Goal: Information Seeking & Learning: Learn about a topic

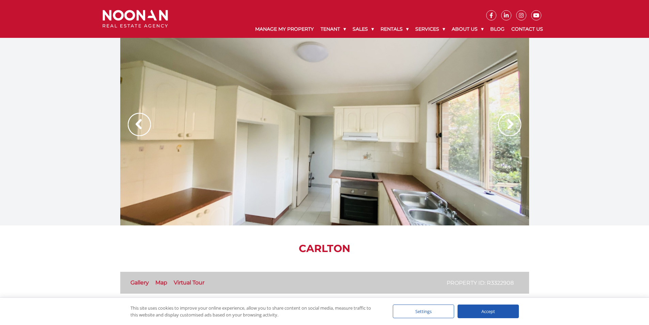
click at [515, 123] on img at bounding box center [509, 124] width 23 height 23
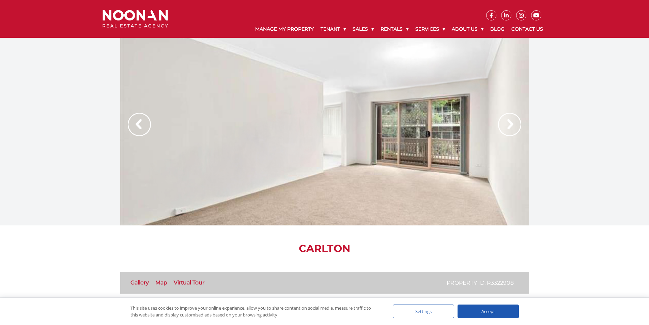
click at [515, 123] on img at bounding box center [509, 124] width 23 height 23
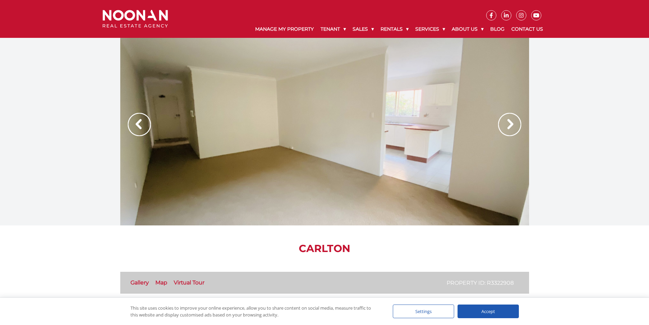
click at [515, 123] on img at bounding box center [509, 124] width 23 height 23
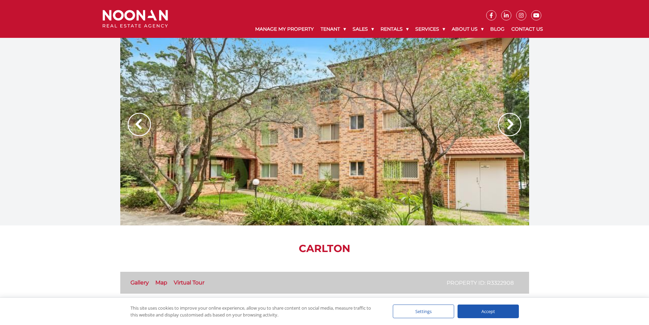
click at [515, 123] on img at bounding box center [509, 124] width 23 height 23
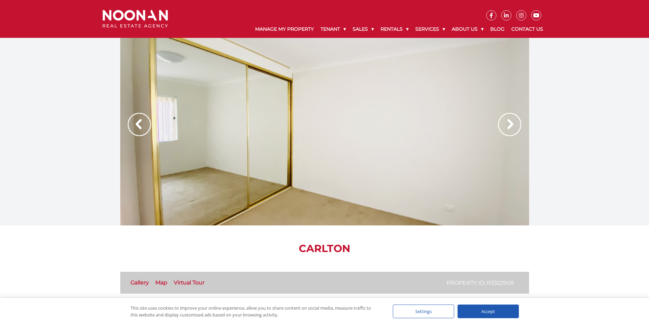
click at [515, 123] on img at bounding box center [509, 124] width 23 height 23
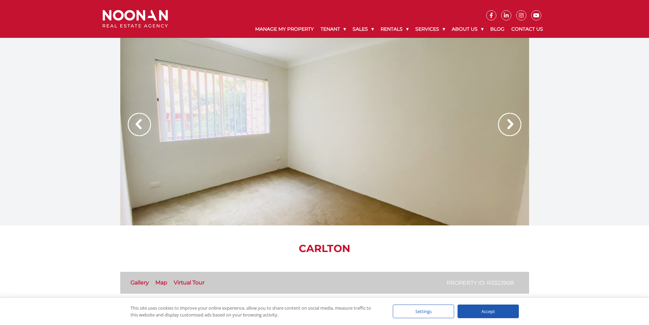
click at [515, 123] on img at bounding box center [509, 124] width 23 height 23
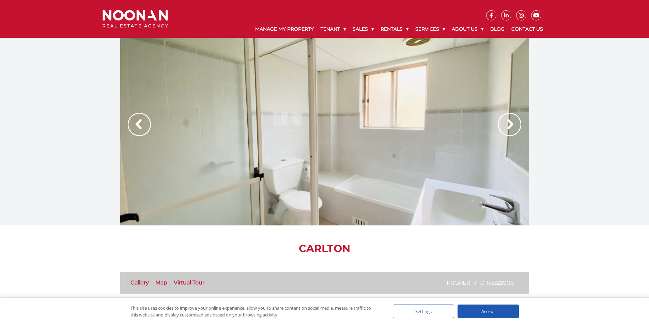
click at [515, 123] on img at bounding box center [509, 124] width 23 height 23
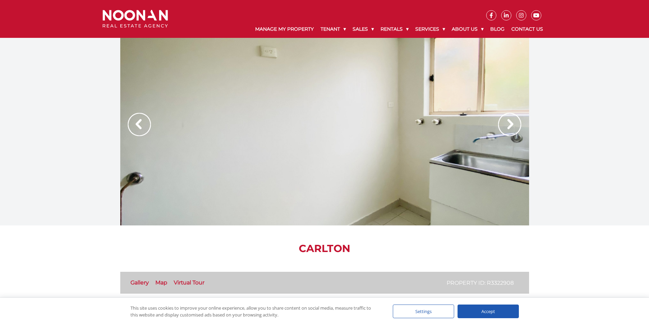
click at [515, 123] on img at bounding box center [509, 124] width 23 height 23
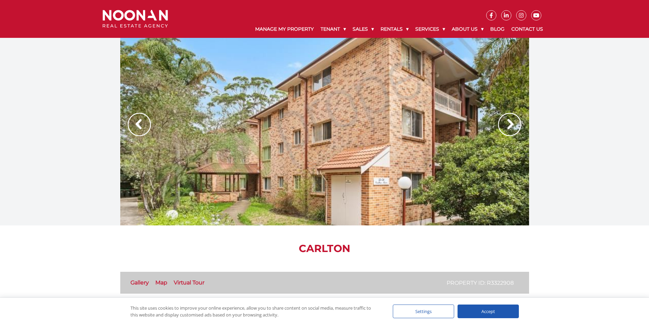
click at [515, 123] on img at bounding box center [509, 124] width 23 height 23
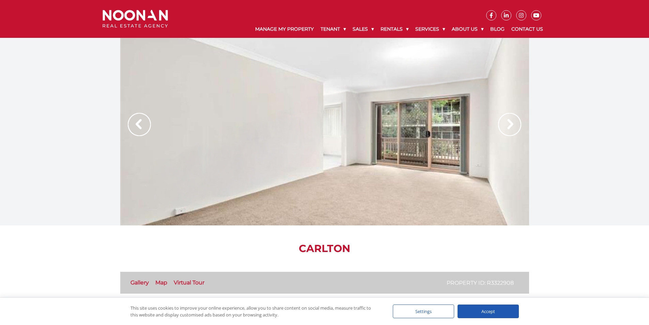
click at [516, 120] on img at bounding box center [509, 124] width 23 height 23
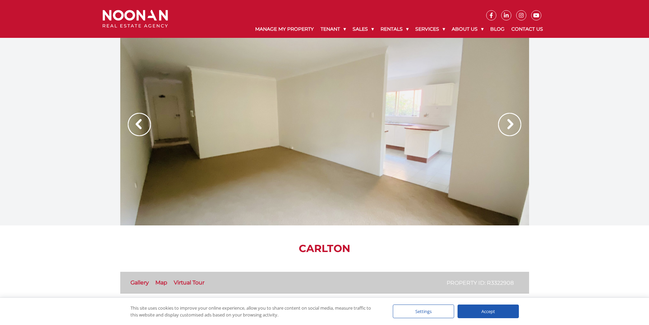
click at [516, 120] on img at bounding box center [509, 124] width 23 height 23
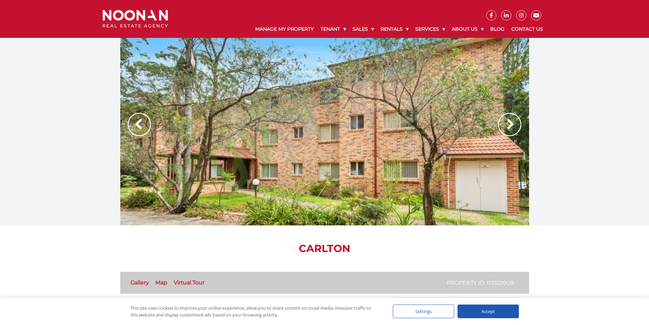
click at [513, 124] on img at bounding box center [509, 124] width 23 height 23
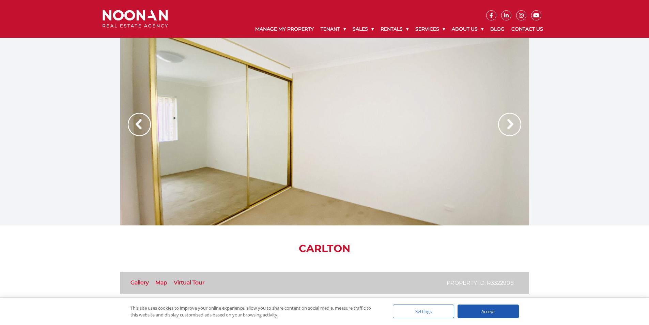
click at [513, 124] on img at bounding box center [509, 124] width 23 height 23
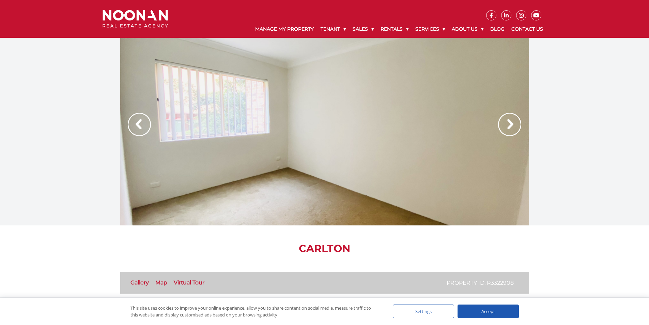
click at [513, 124] on img at bounding box center [509, 124] width 23 height 23
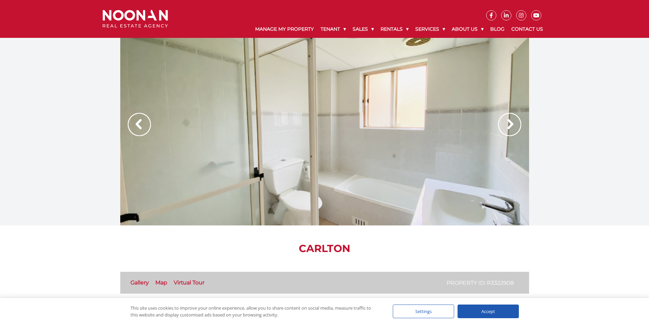
click at [513, 124] on img at bounding box center [509, 124] width 23 height 23
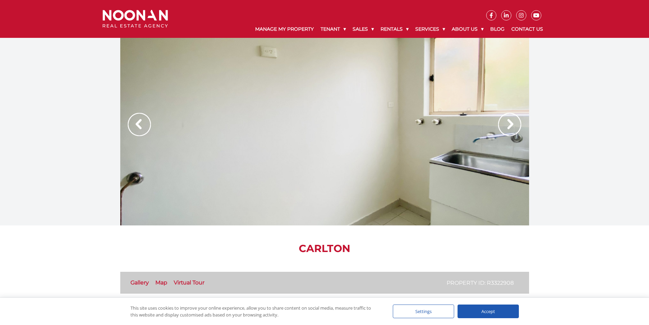
click at [513, 124] on img at bounding box center [509, 124] width 23 height 23
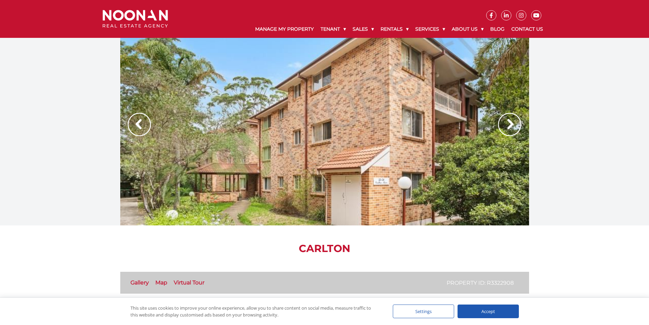
click at [513, 124] on img at bounding box center [509, 124] width 23 height 23
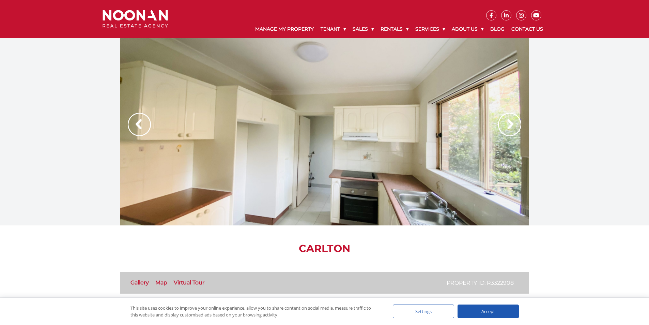
click at [513, 124] on img at bounding box center [509, 124] width 23 height 23
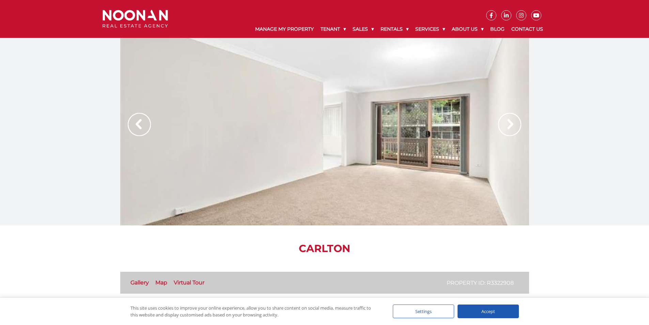
click at [513, 124] on img at bounding box center [509, 124] width 23 height 23
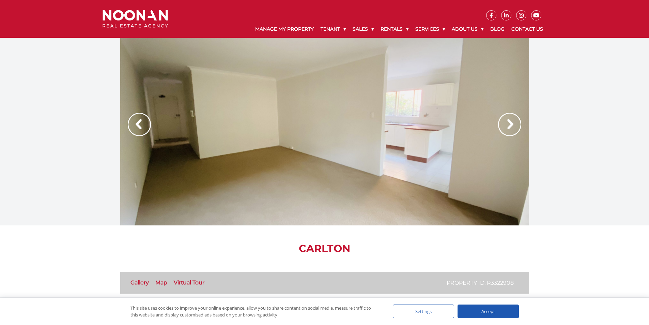
click at [513, 124] on img at bounding box center [509, 124] width 23 height 23
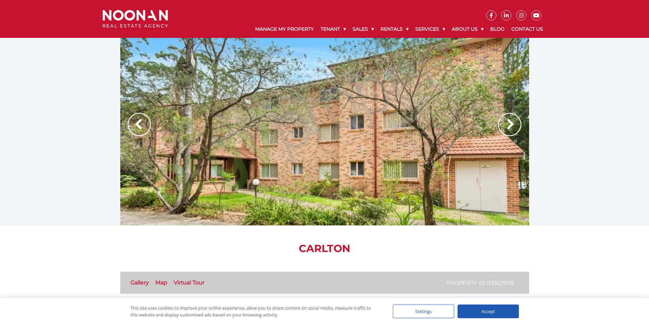
click at [513, 124] on img at bounding box center [509, 124] width 23 height 23
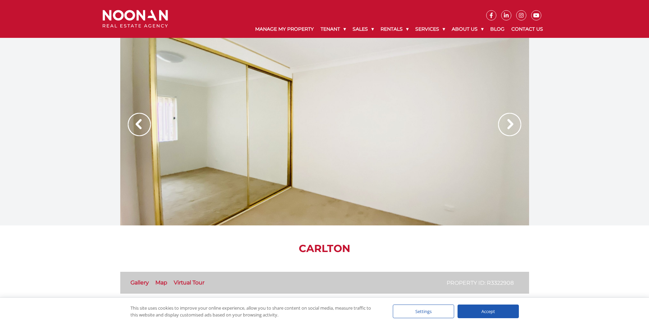
click at [139, 124] on img at bounding box center [139, 124] width 23 height 23
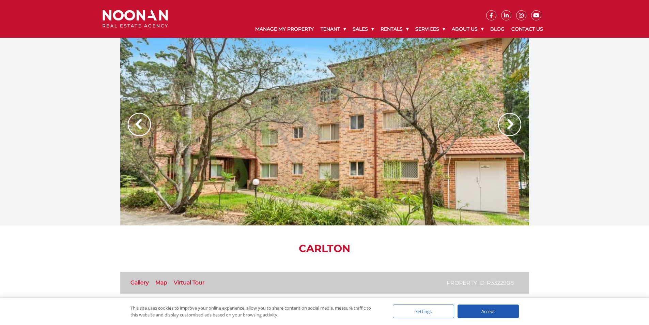
click at [252, 177] on div at bounding box center [324, 131] width 409 height 187
